Goal: Navigation & Orientation: Find specific page/section

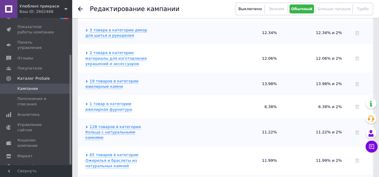
scroll to position [239, 0]
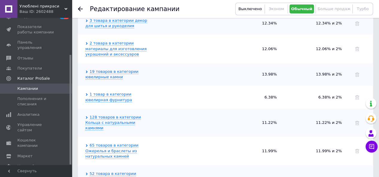
click at [33, 86] on span "Кампании" at bounding box center [27, 88] width 21 height 5
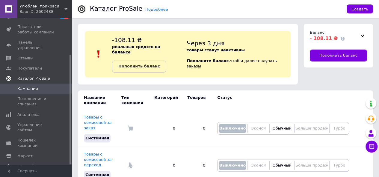
click at [29, 76] on span "Каталог ProSale" at bounding box center [33, 78] width 32 height 5
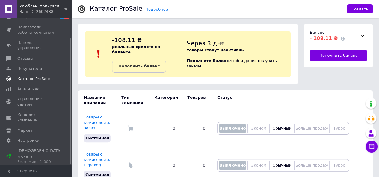
scroll to position [23, 0]
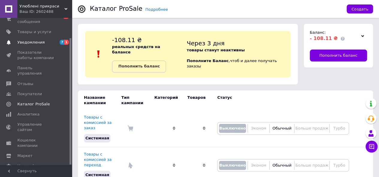
click at [32, 40] on span "Уведомления" at bounding box center [30, 42] width 27 height 5
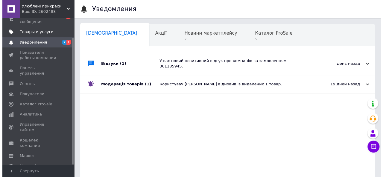
scroll to position [0, 2]
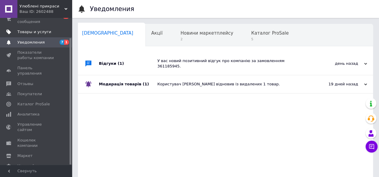
click at [36, 29] on span "Товары и услуги" at bounding box center [34, 31] width 34 height 5
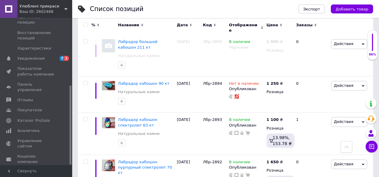
scroll to position [299, 0]
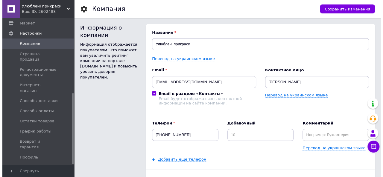
scroll to position [157, 0]
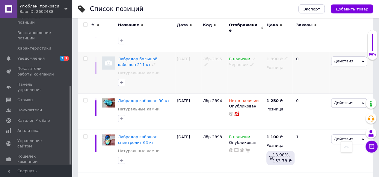
scroll to position [269, 0]
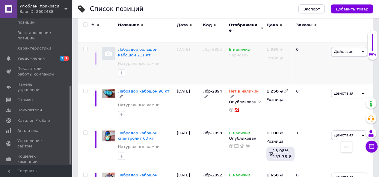
click at [201, 84] on div "Лбр-2894" at bounding box center [214, 105] width 26 height 42
